Goal: Task Accomplishment & Management: Manage account settings

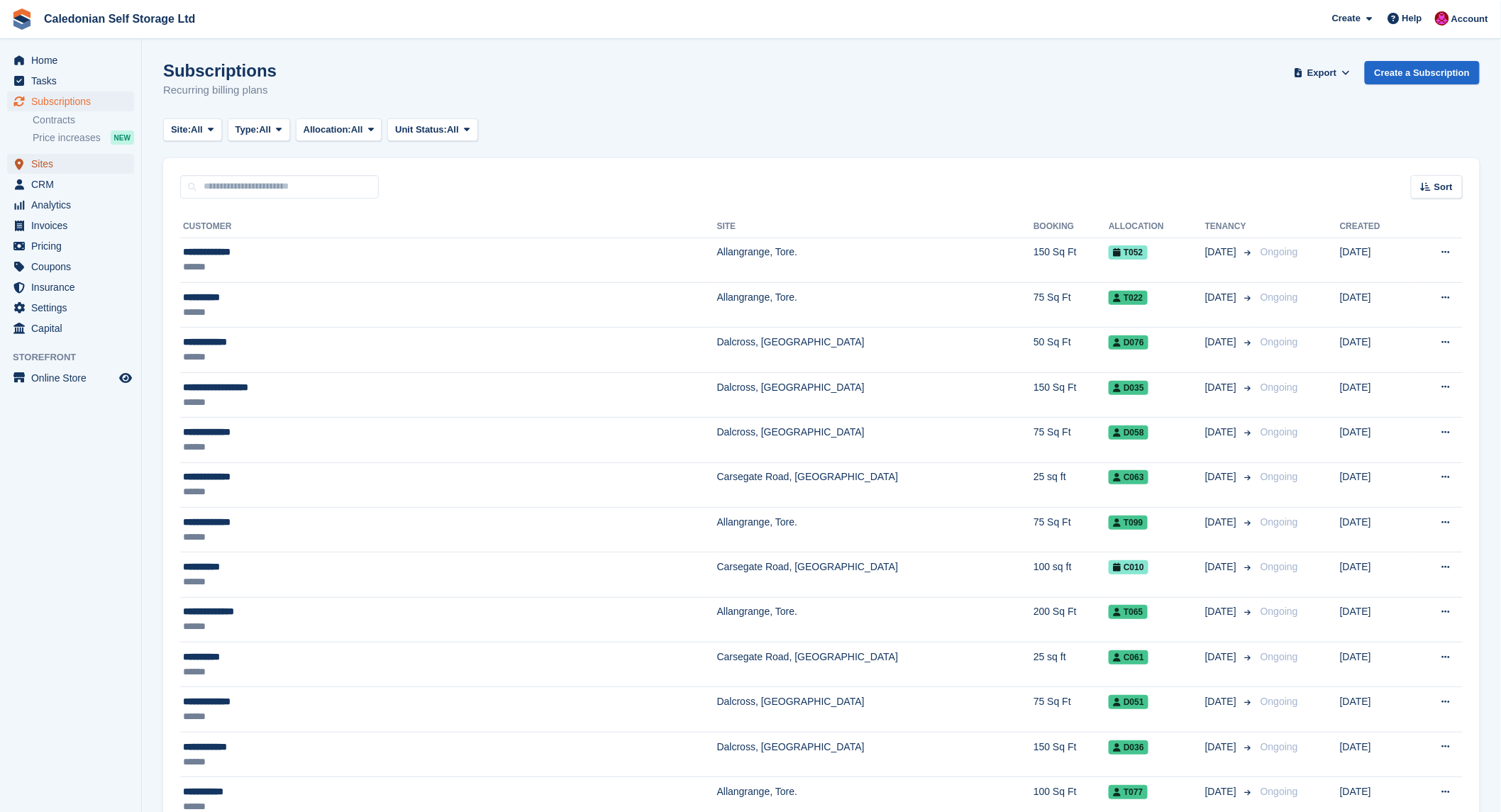
click at [40, 167] on span "Sites" at bounding box center [73, 164] width 85 height 20
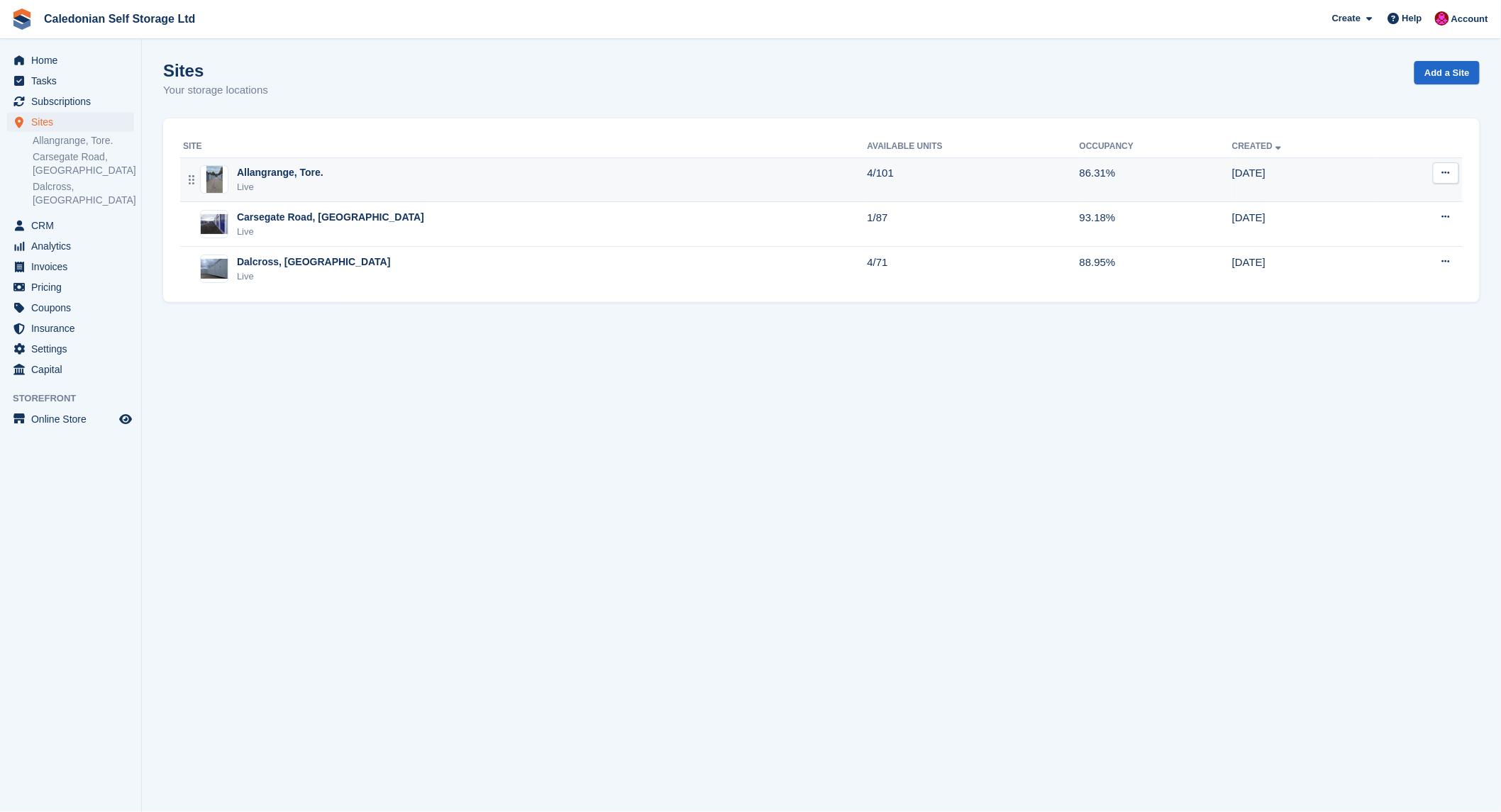
click at [271, 176] on div "Allangrange, Tore." at bounding box center [280, 172] width 86 height 15
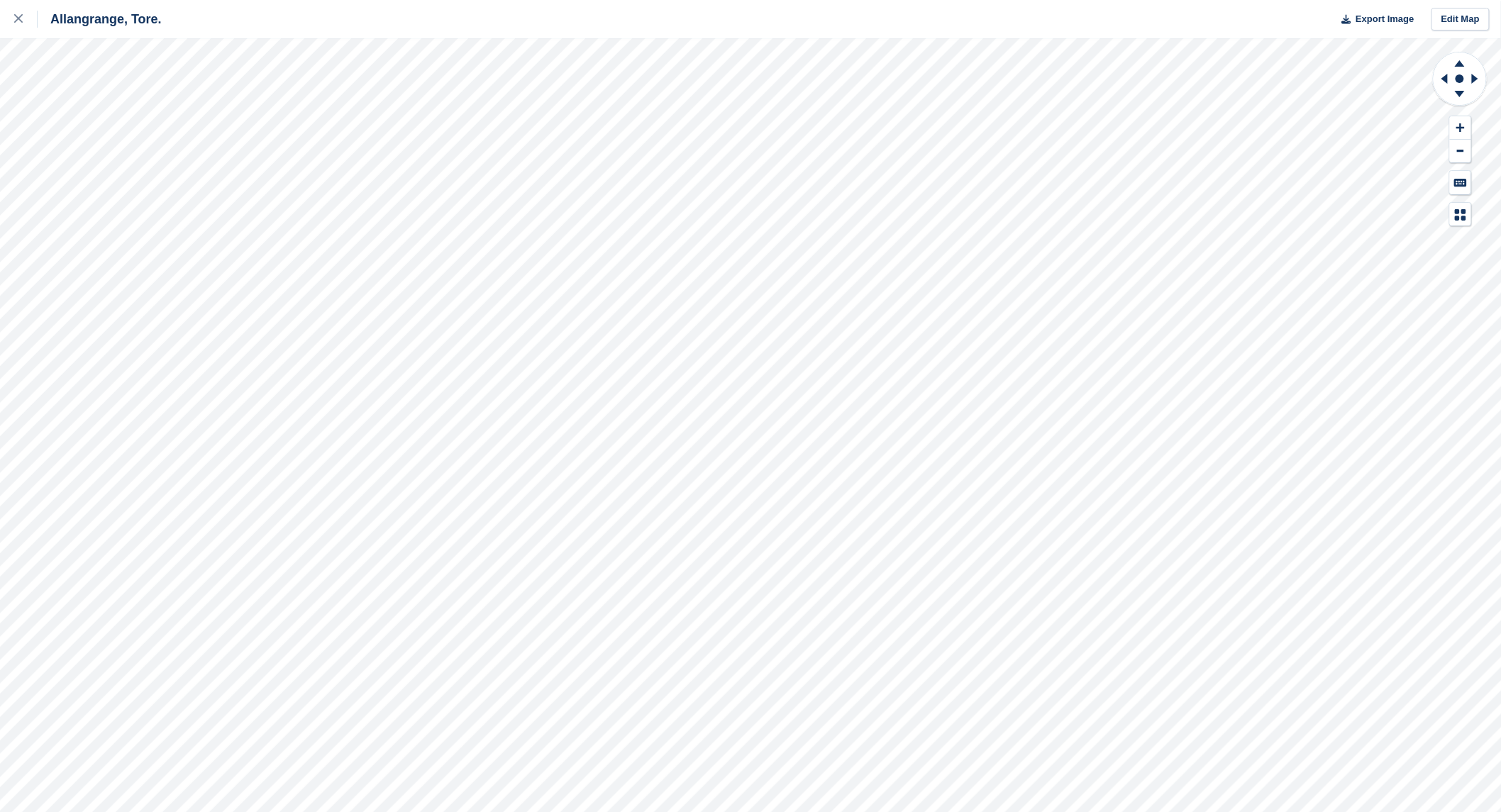
click at [139, 123] on div "Allangrange, Tore. Export Image Edit Map" at bounding box center [750, 406] width 1501 height 812
click at [120, 103] on div "Allangrange, Tore. Export Image Edit Map" at bounding box center [750, 406] width 1501 height 812
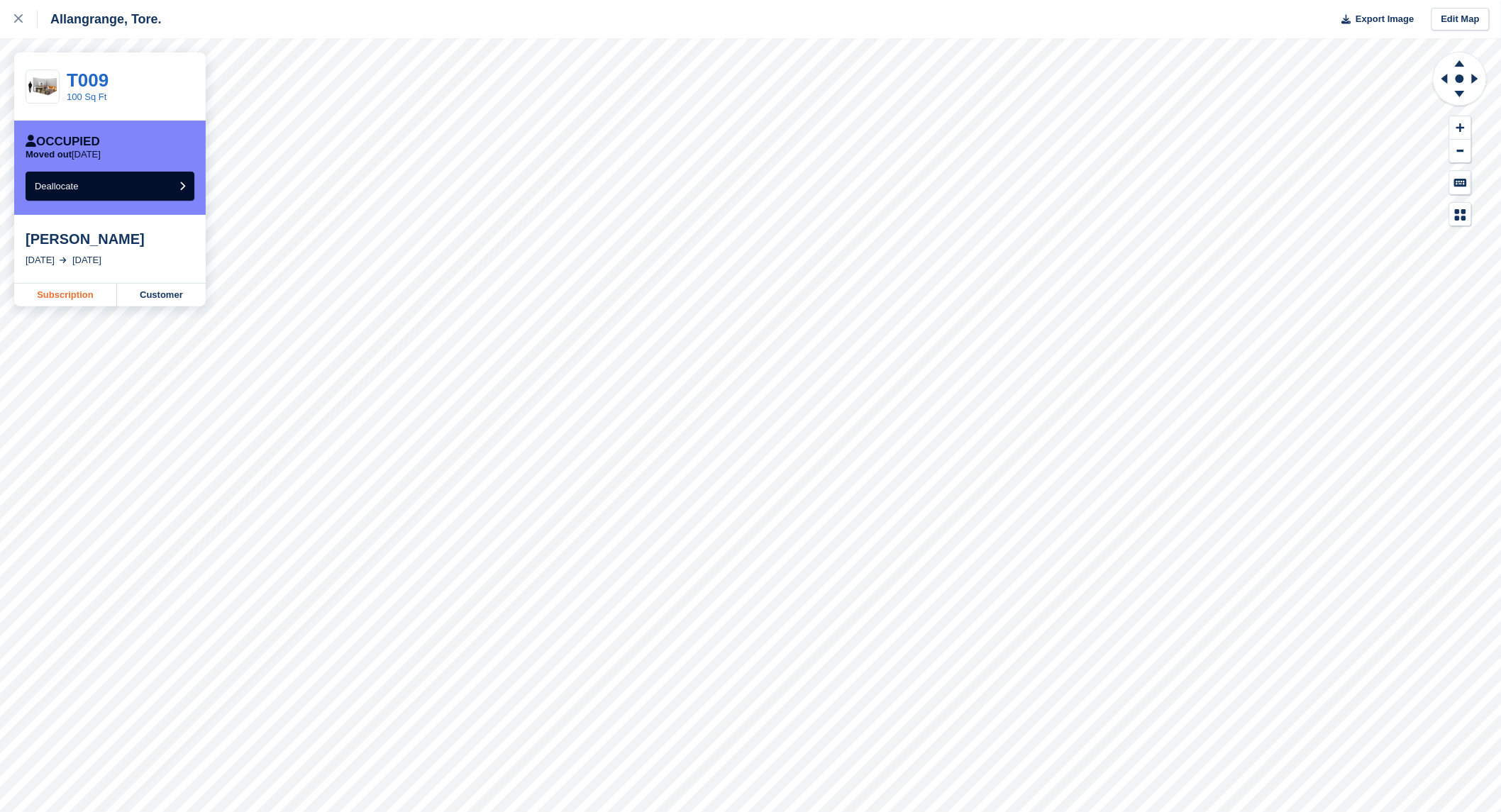
click at [72, 299] on link "Subscription" at bounding box center [65, 295] width 103 height 23
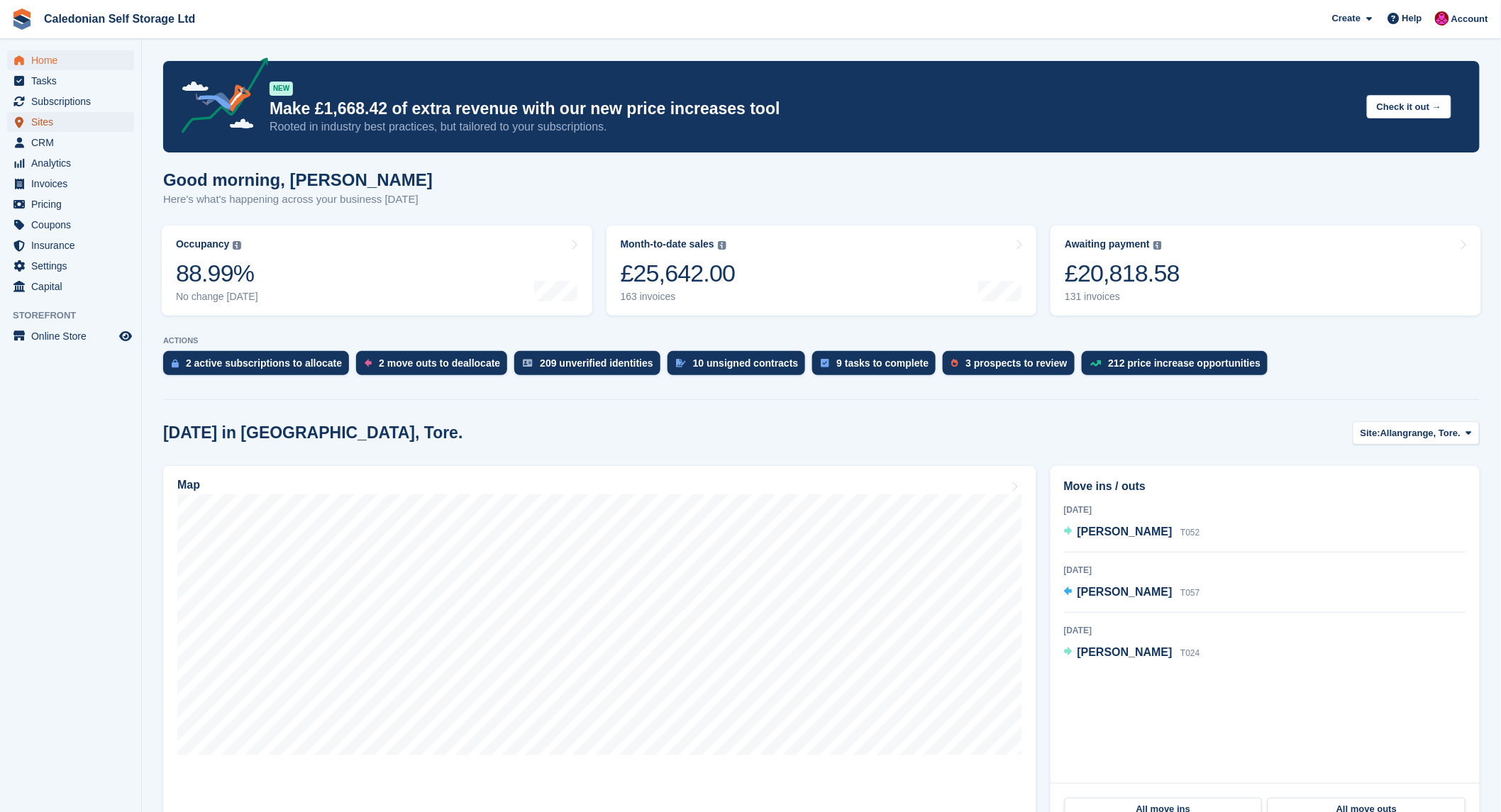
click at [39, 122] on span "Sites" at bounding box center [73, 122] width 85 height 20
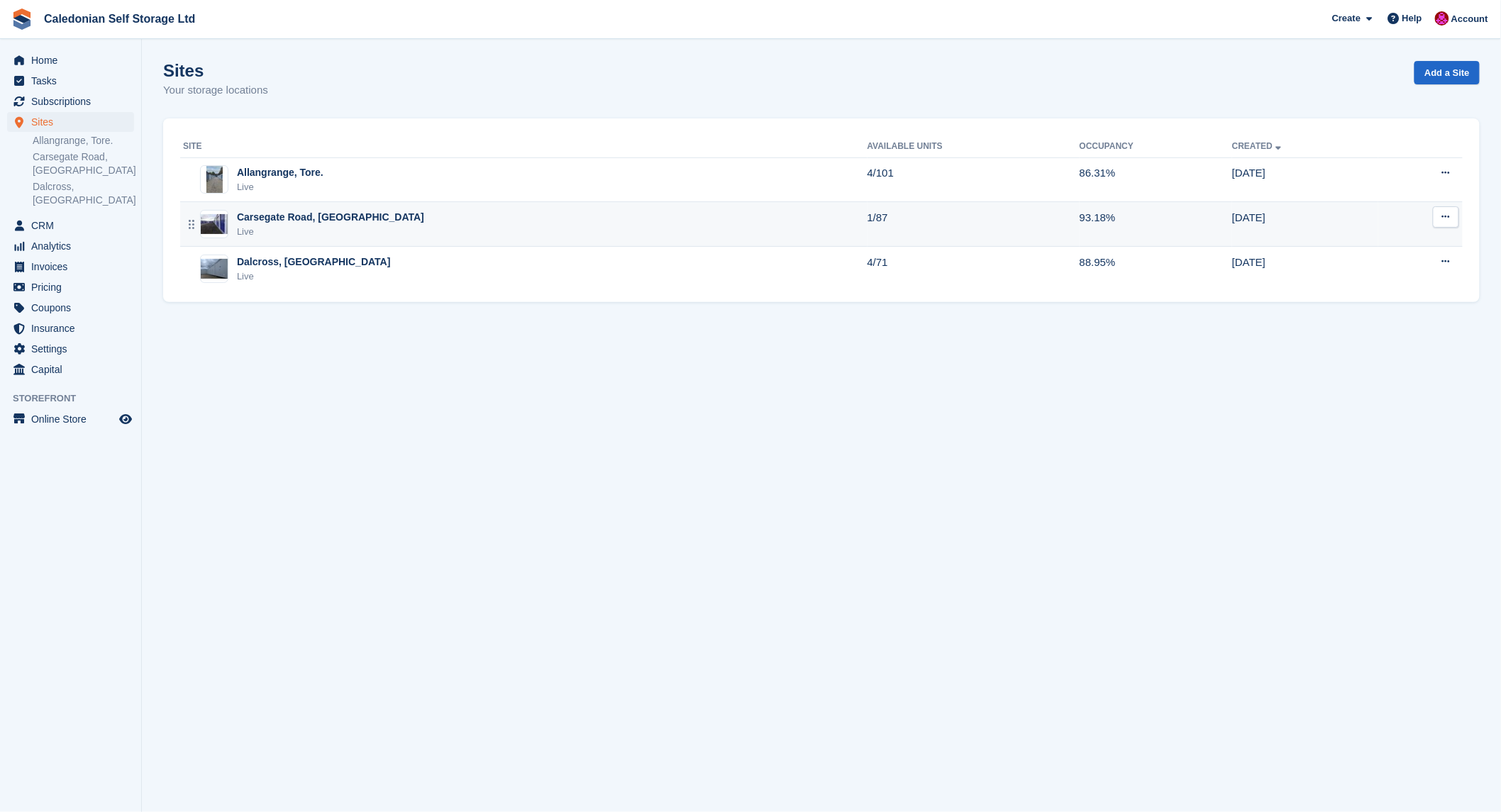
click at [263, 220] on div "Carsegate Road, [GEOGRAPHIC_DATA]" at bounding box center [330, 217] width 187 height 15
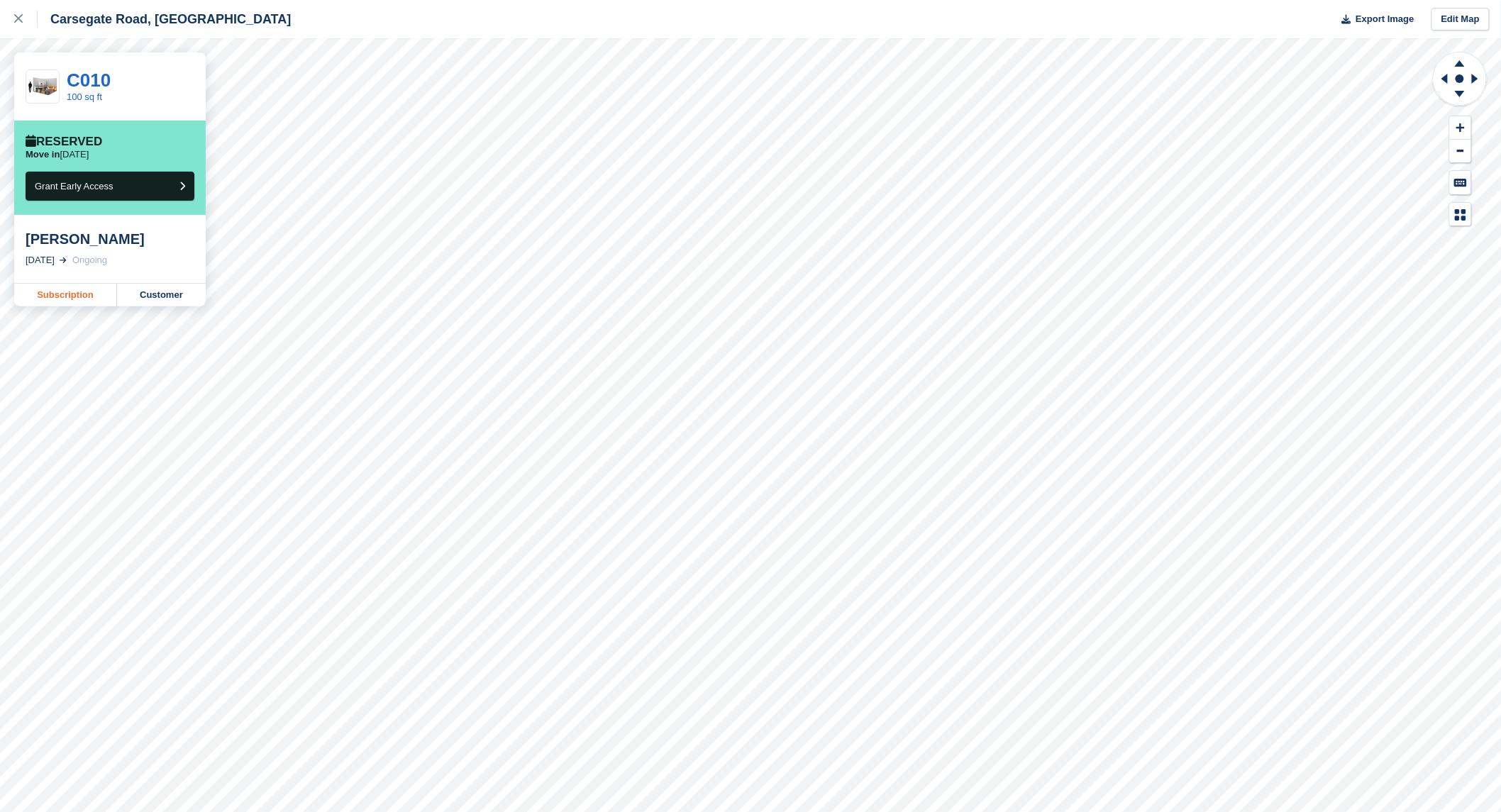
click at [88, 296] on link "Subscription" at bounding box center [65, 295] width 103 height 23
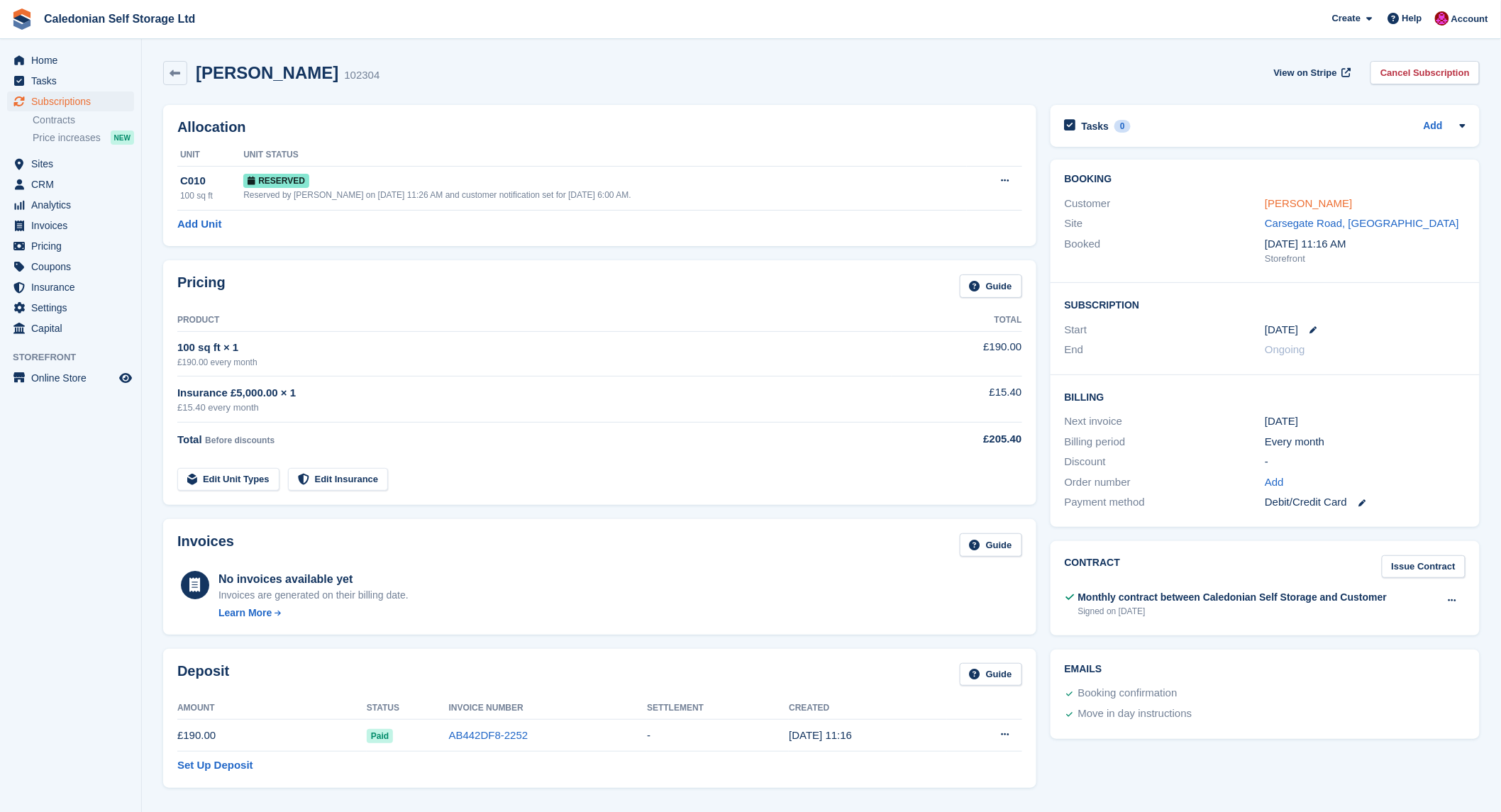
click at [1281, 201] on link "[PERSON_NAME]" at bounding box center [1308, 203] width 87 height 12
